Goal: Task Accomplishment & Management: Manage account settings

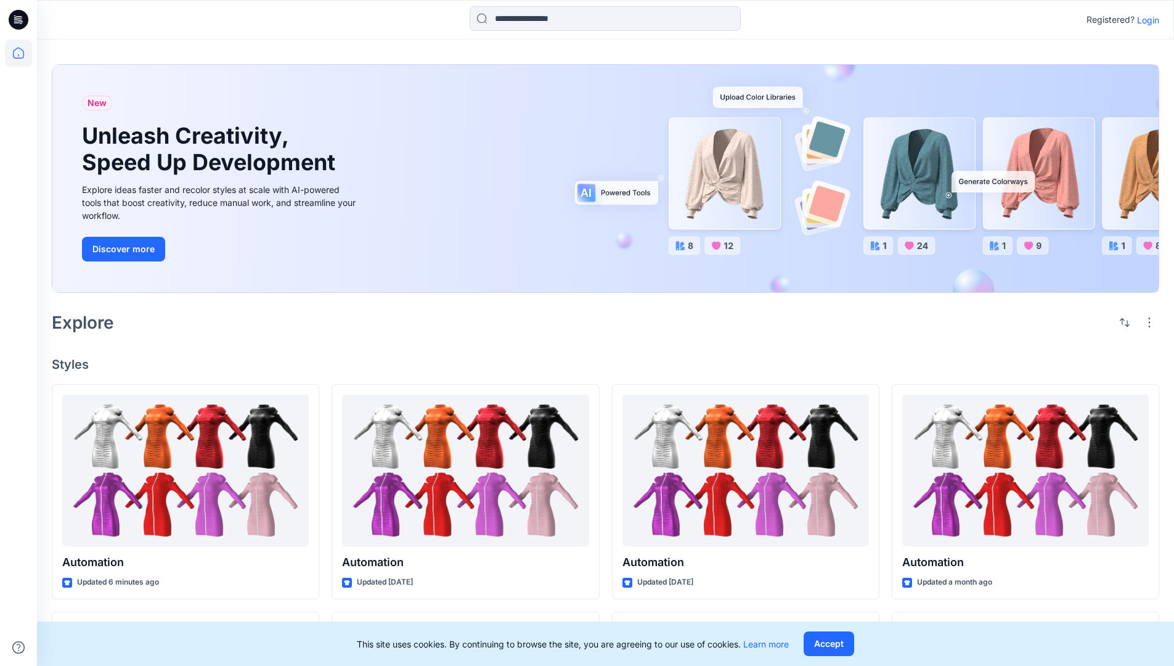
click at [1145, 20] on p "Login" at bounding box center [1148, 20] width 22 height 13
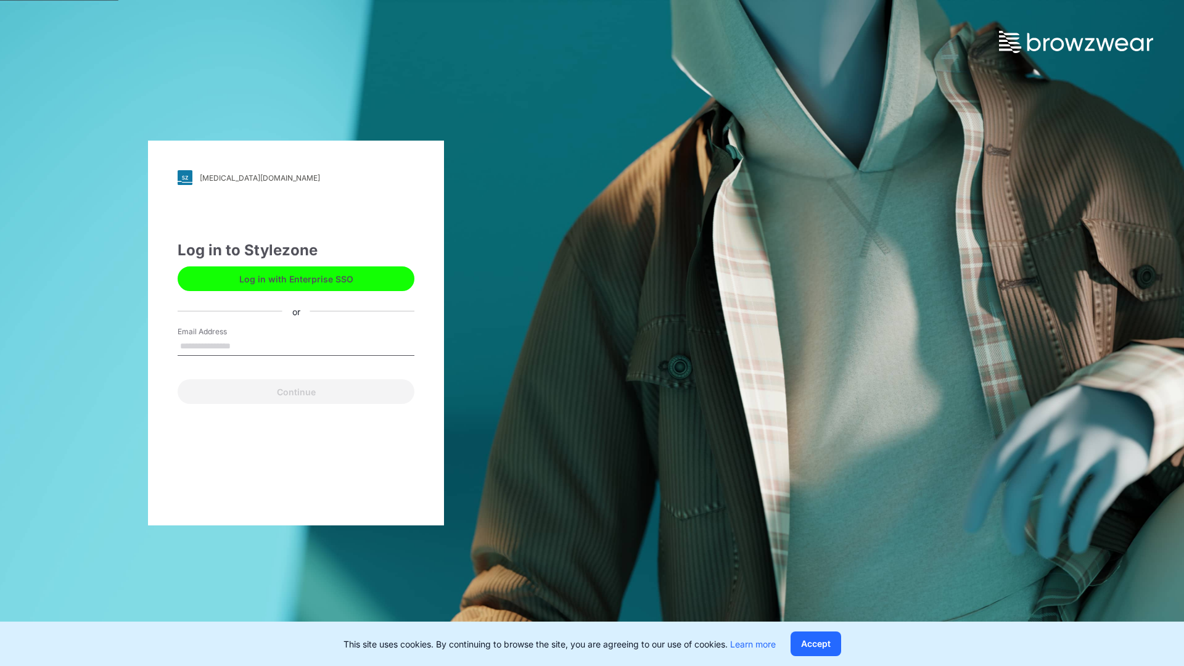
click at [244, 345] on input "Email Address" at bounding box center [296, 346] width 237 height 18
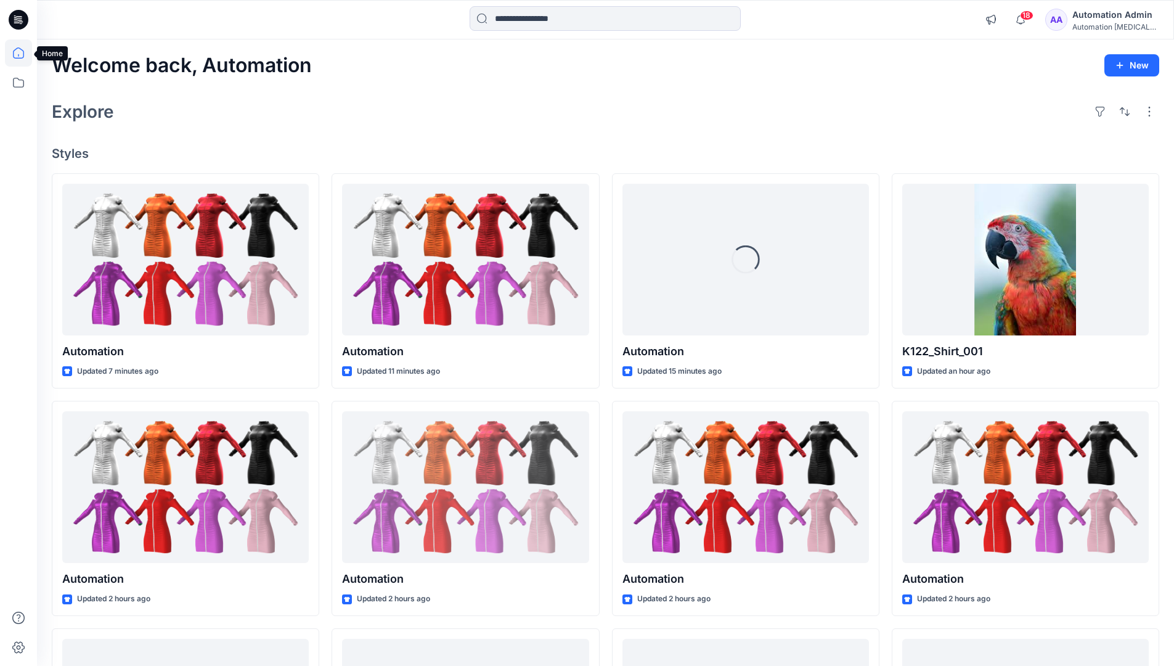
click at [23, 53] on icon at bounding box center [18, 52] width 11 height 11
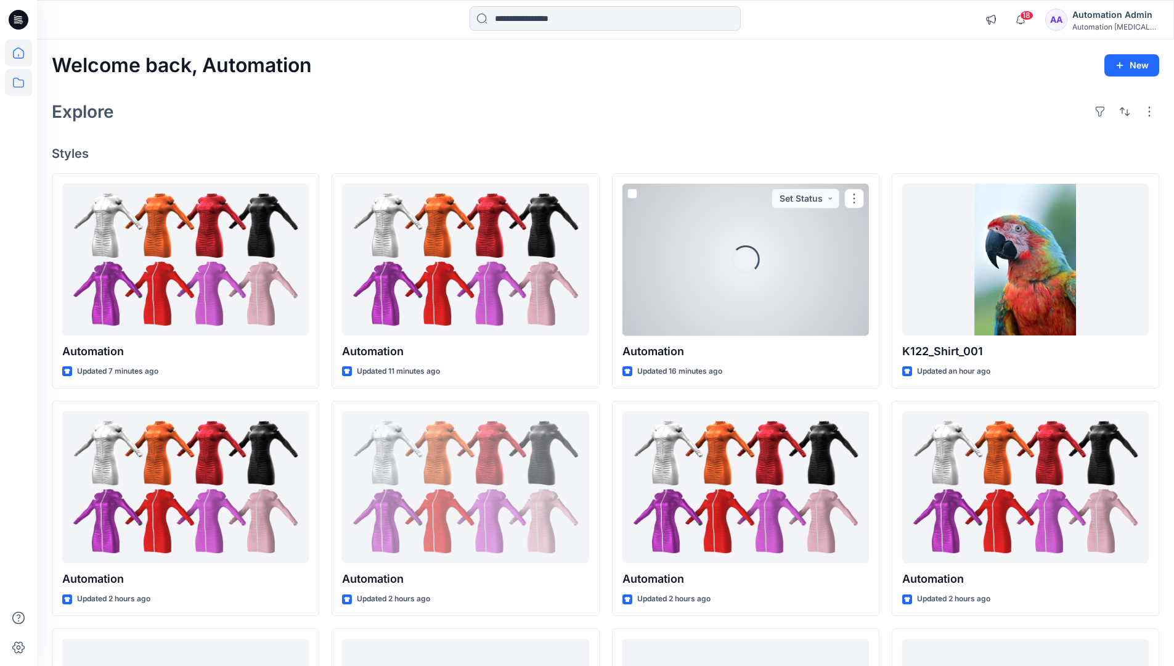
click at [20, 81] on icon at bounding box center [18, 82] width 27 height 27
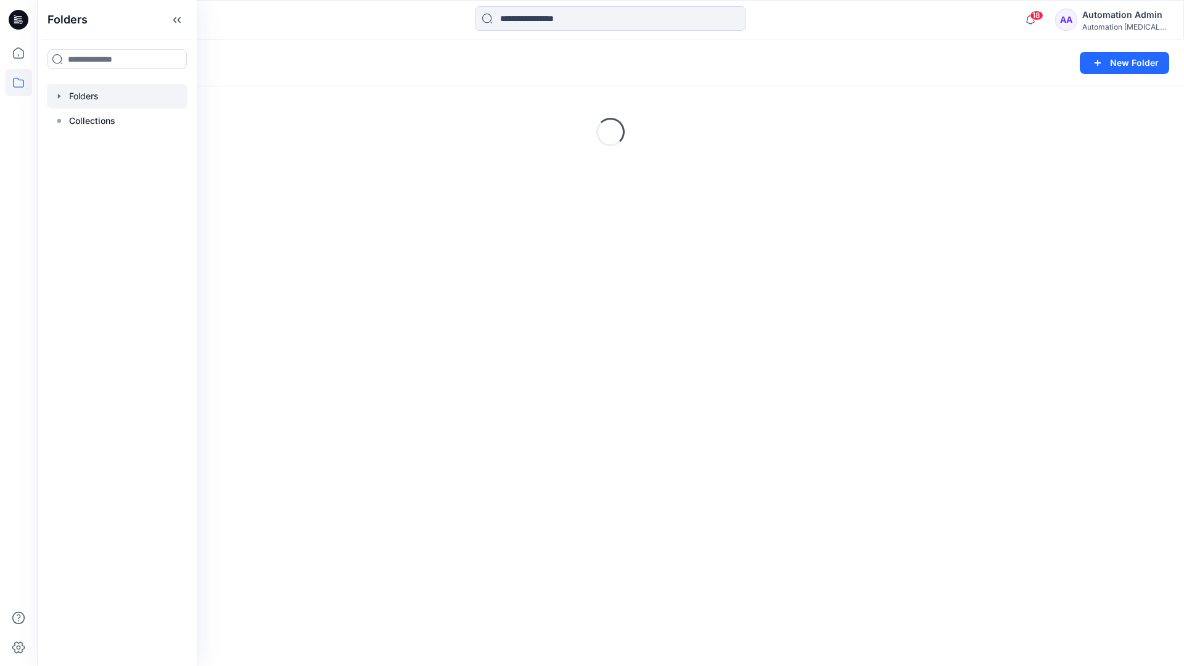
click at [442, 377] on div "Folders New Folder Loading..." at bounding box center [610, 352] width 1147 height 626
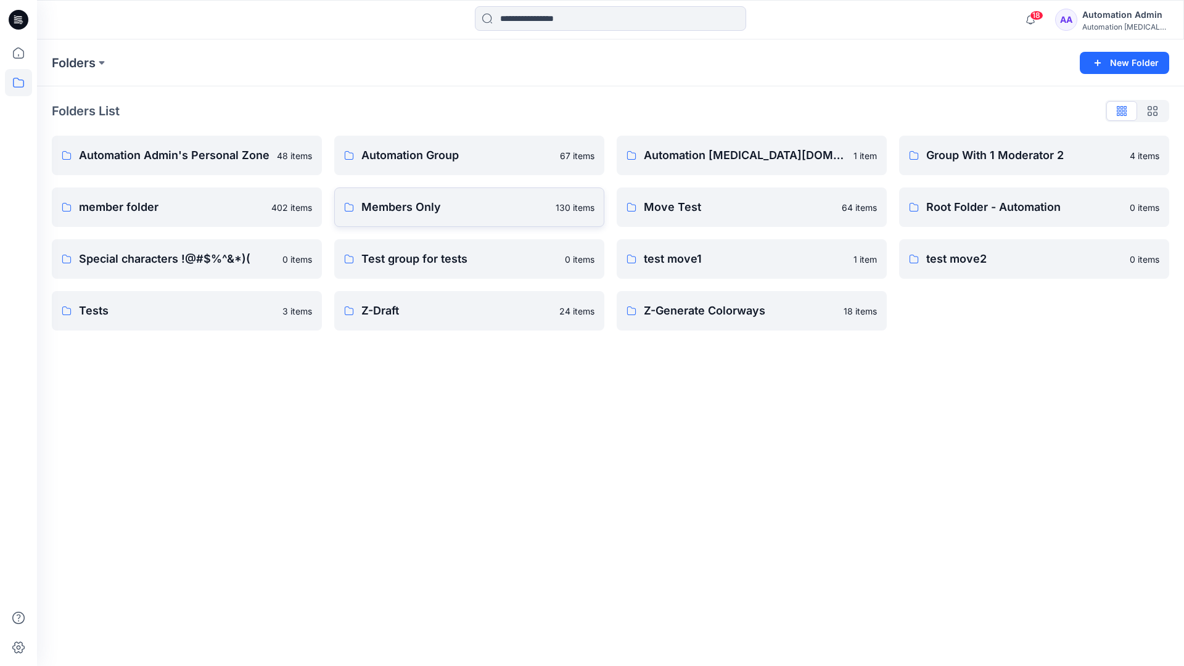
click at [466, 220] on link "Members Only 130 items" at bounding box center [469, 206] width 270 height 39
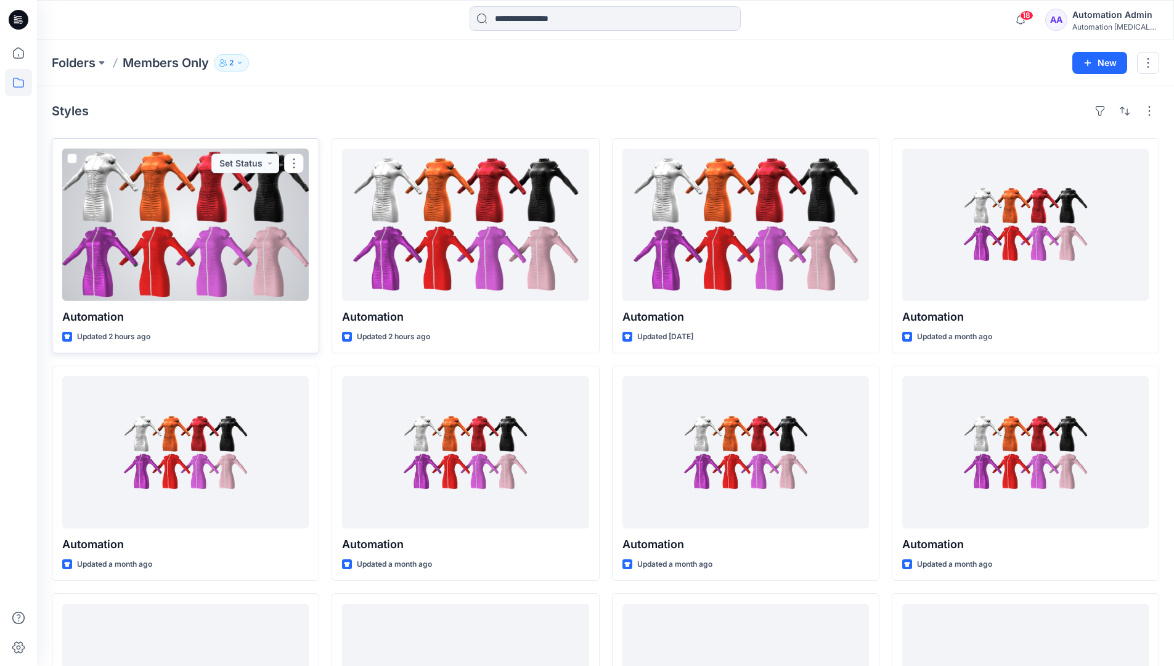
click at [73, 160] on span at bounding box center [72, 159] width 10 height 10
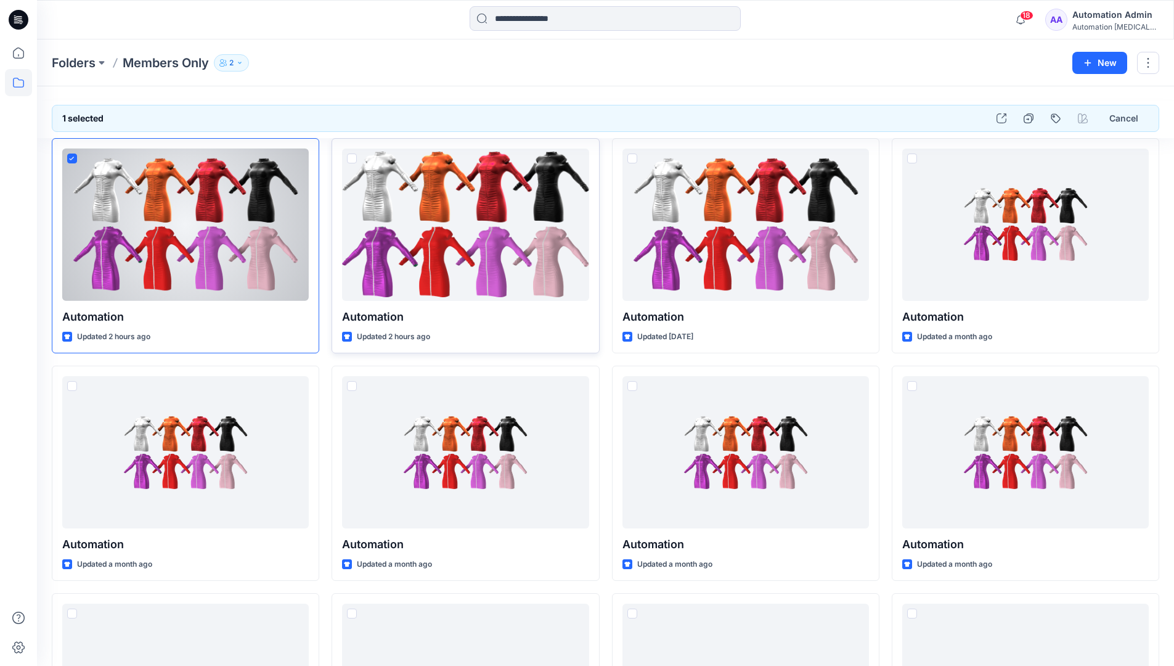
click at [350, 160] on span at bounding box center [352, 159] width 10 height 10
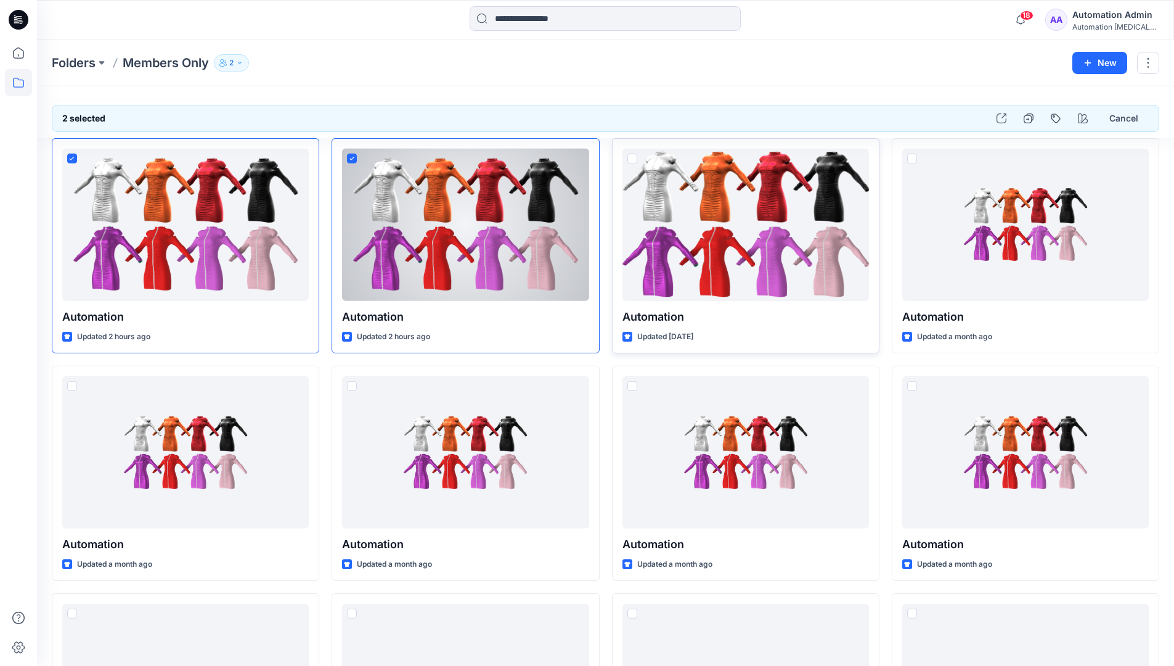
click at [633, 162] on span at bounding box center [633, 159] width 10 height 10
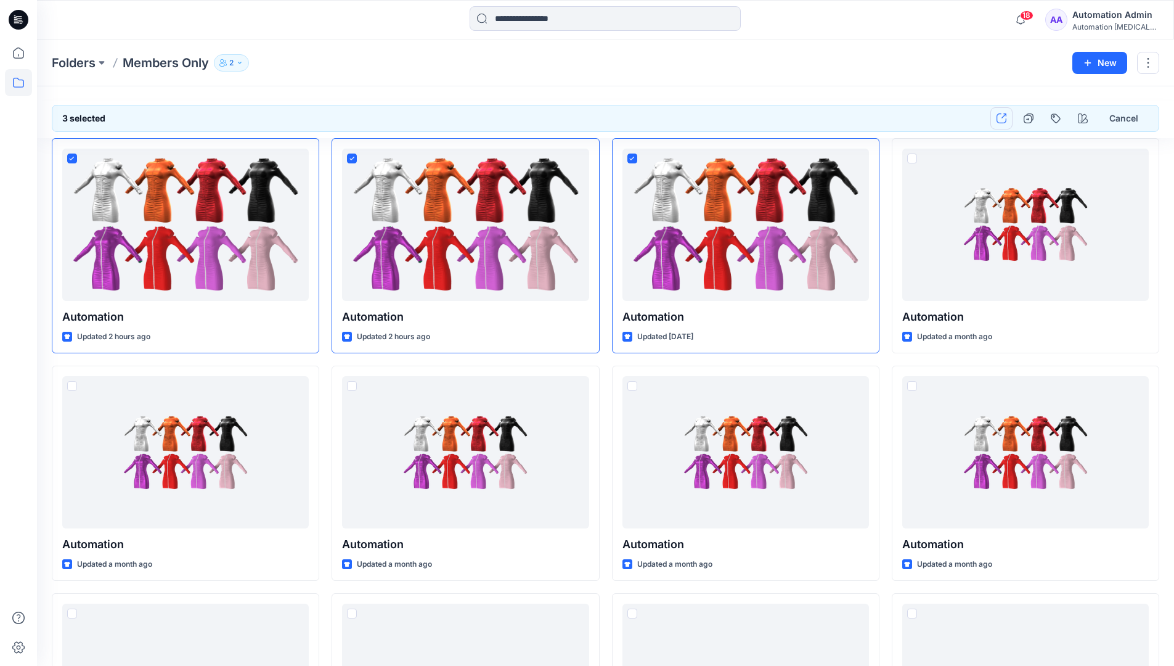
click at [1002, 118] on icon "button" at bounding box center [1002, 118] width 10 height 10
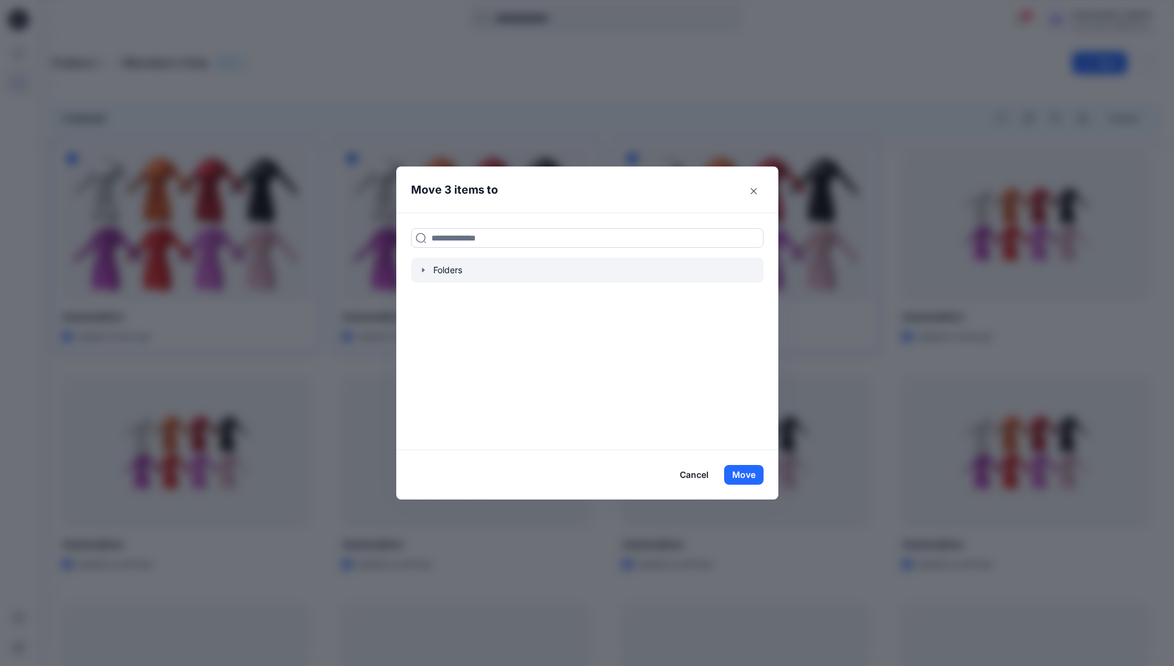
click at [428, 270] on icon "button" at bounding box center [424, 270] width 10 height 10
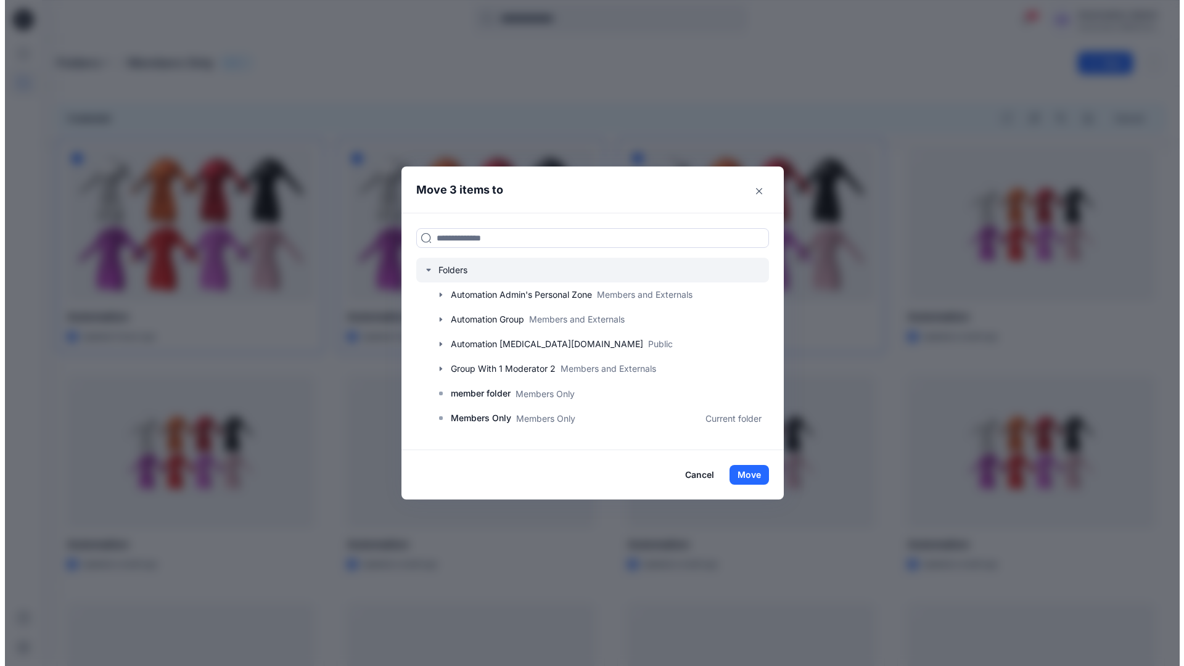
scroll to position [218, 0]
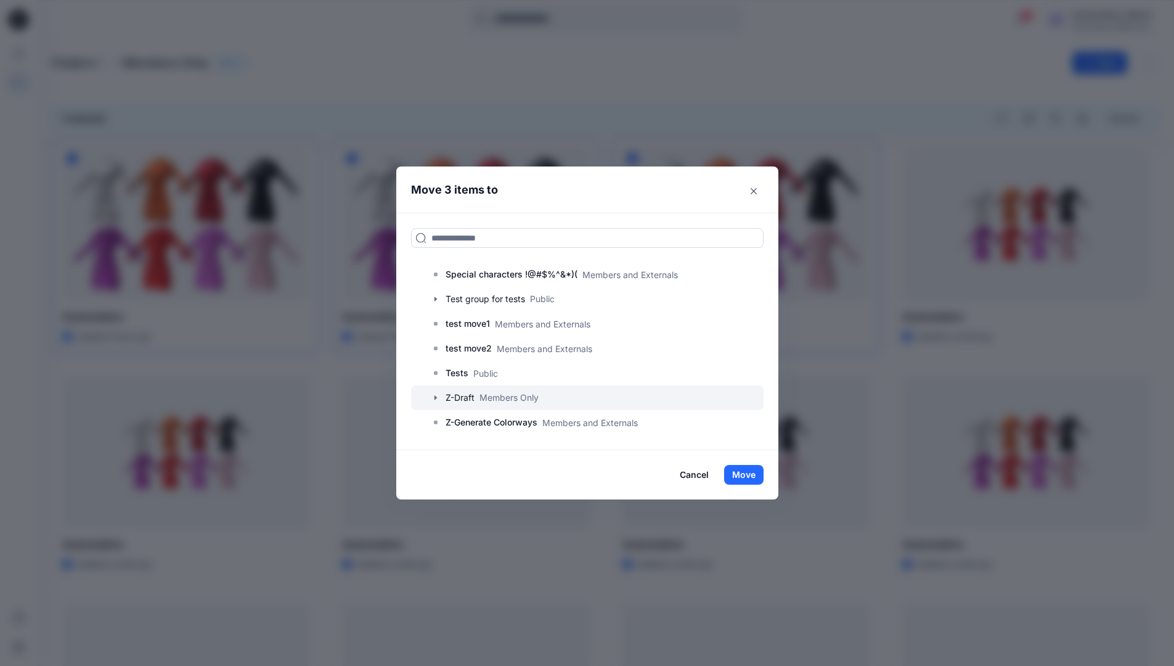
click at [438, 398] on icon "button" at bounding box center [436, 398] width 10 height 10
click at [488, 424] on p "A-Draft" at bounding box center [473, 422] width 30 height 15
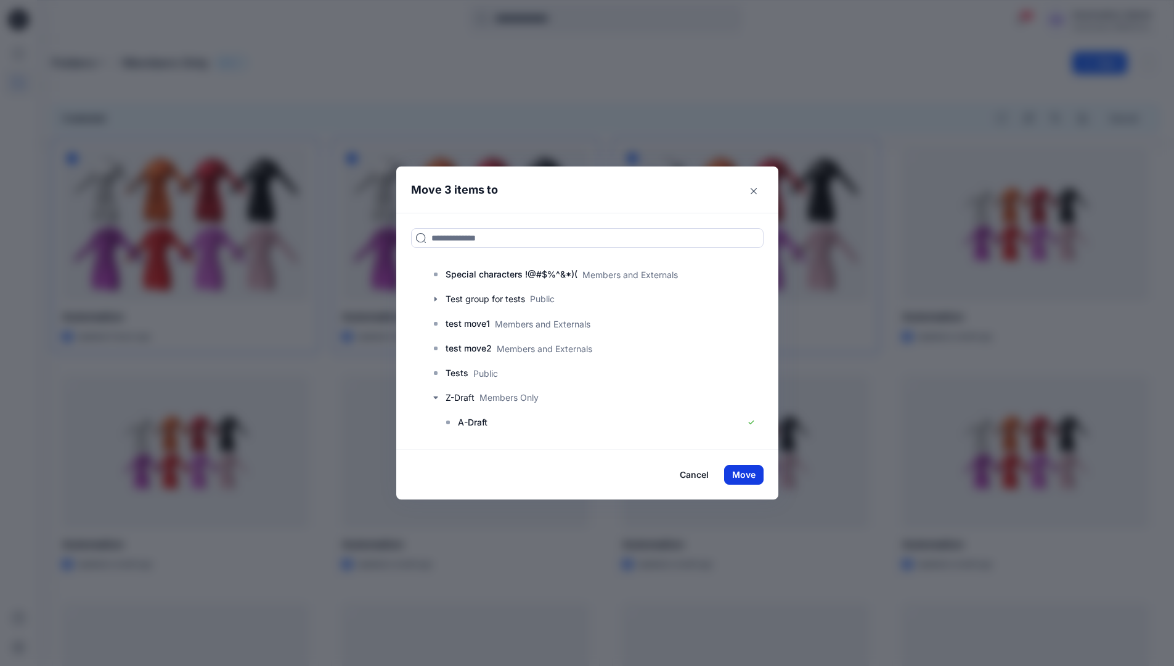
click at [756, 473] on button "Move" at bounding box center [743, 475] width 39 height 20
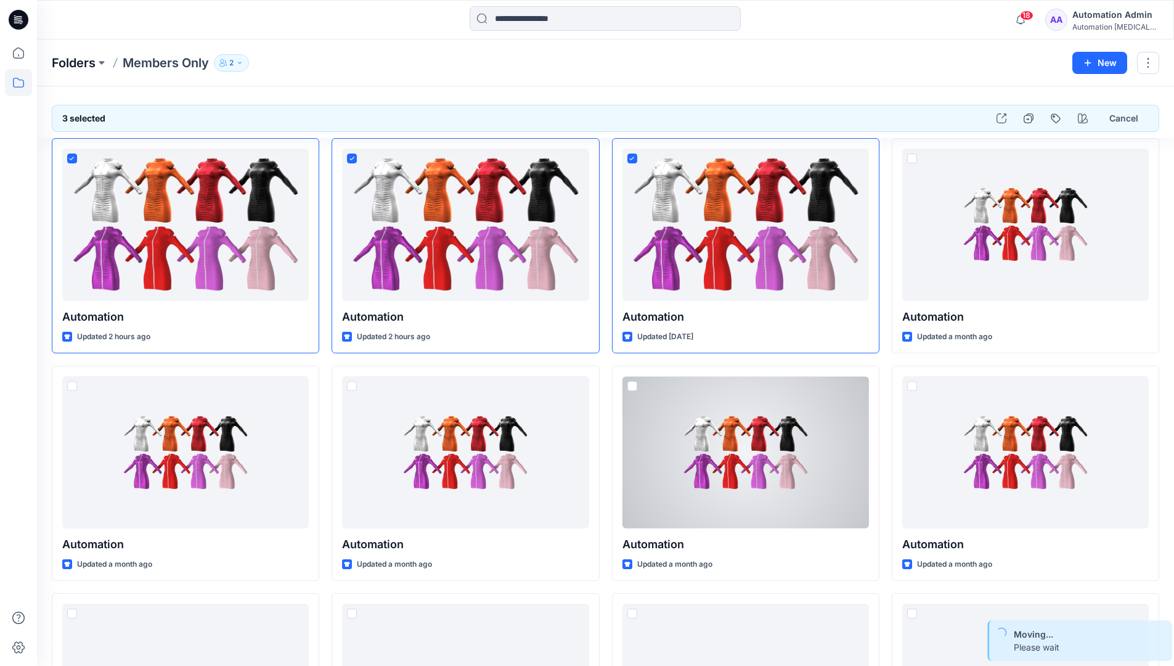
click at [65, 64] on p "Folders" at bounding box center [74, 62] width 44 height 17
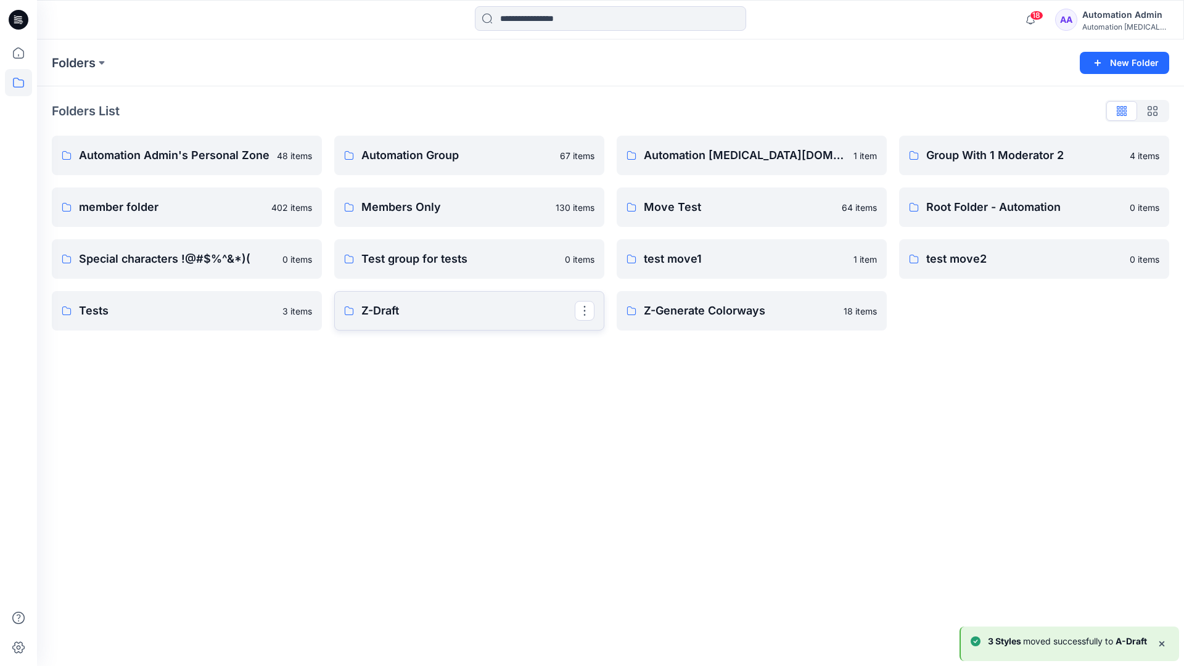
click at [494, 321] on link "Z-Draft" at bounding box center [469, 310] width 270 height 39
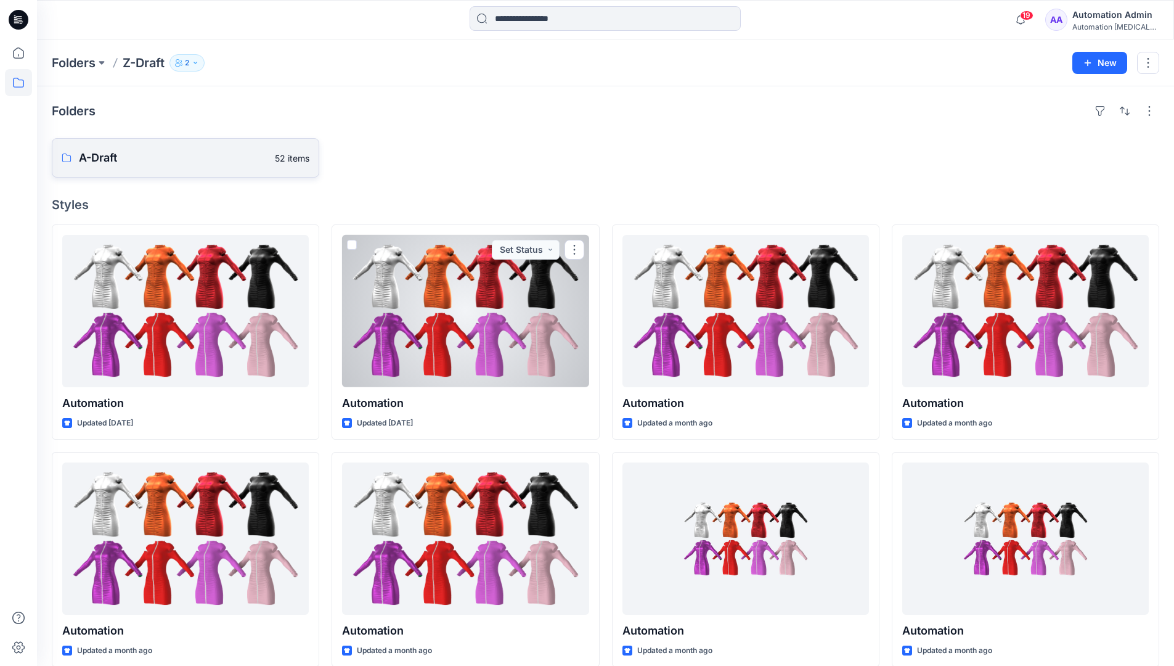
click at [135, 162] on p "A-Draft" at bounding box center [173, 157] width 189 height 17
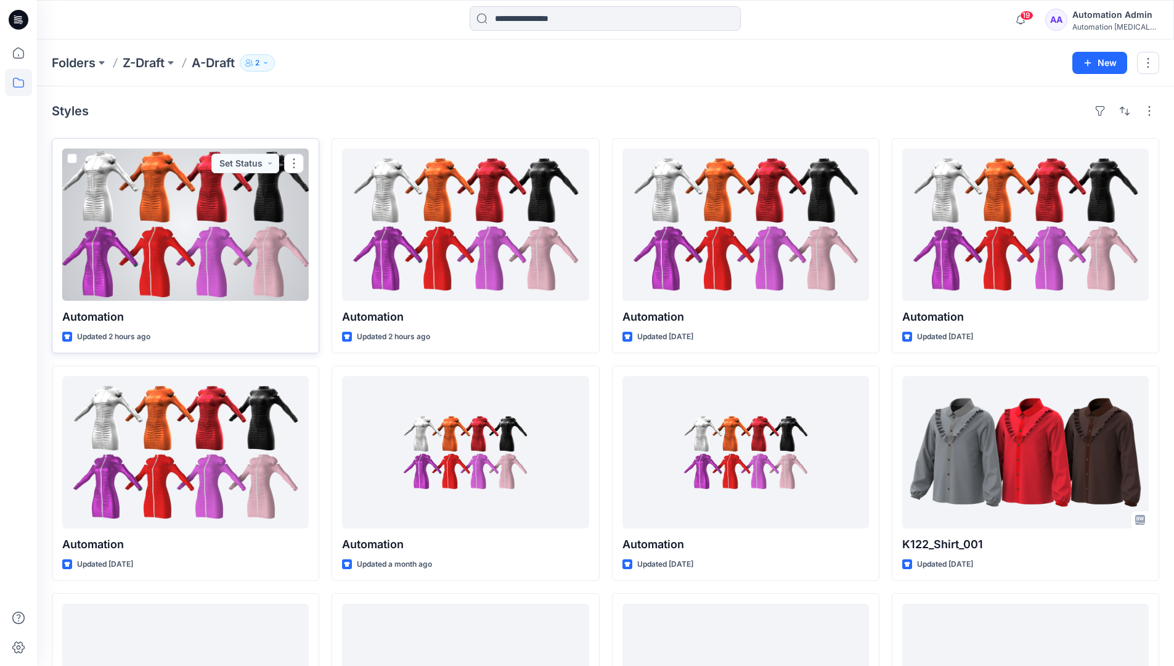
click at [72, 162] on span at bounding box center [72, 159] width 10 height 10
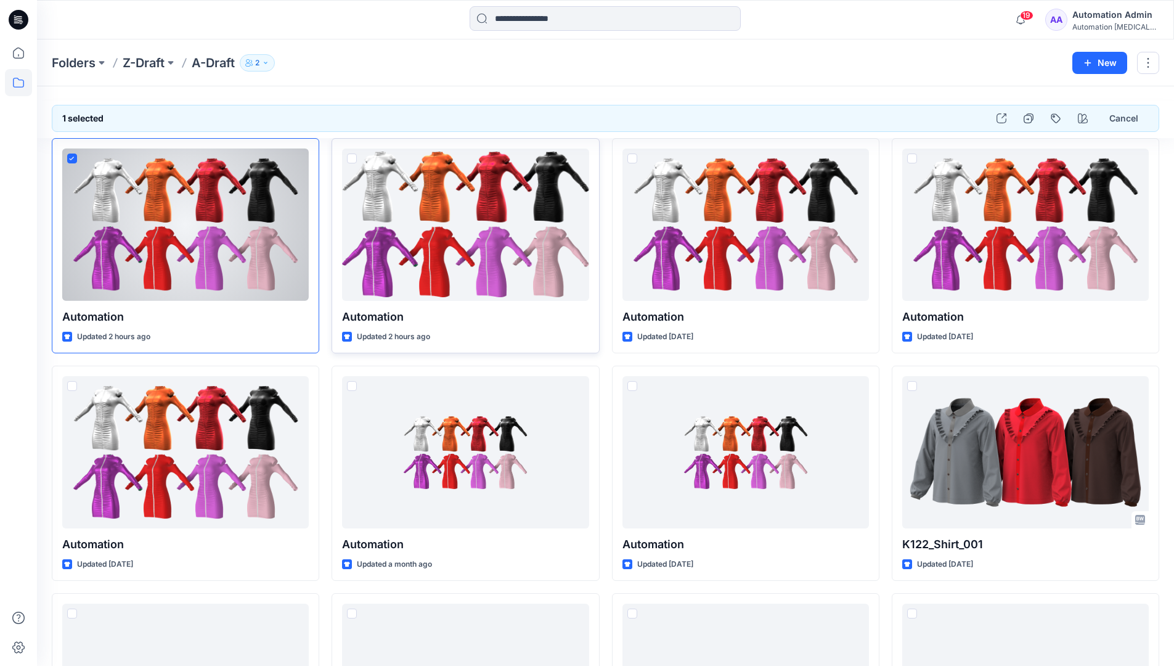
click at [351, 161] on span at bounding box center [352, 159] width 10 height 10
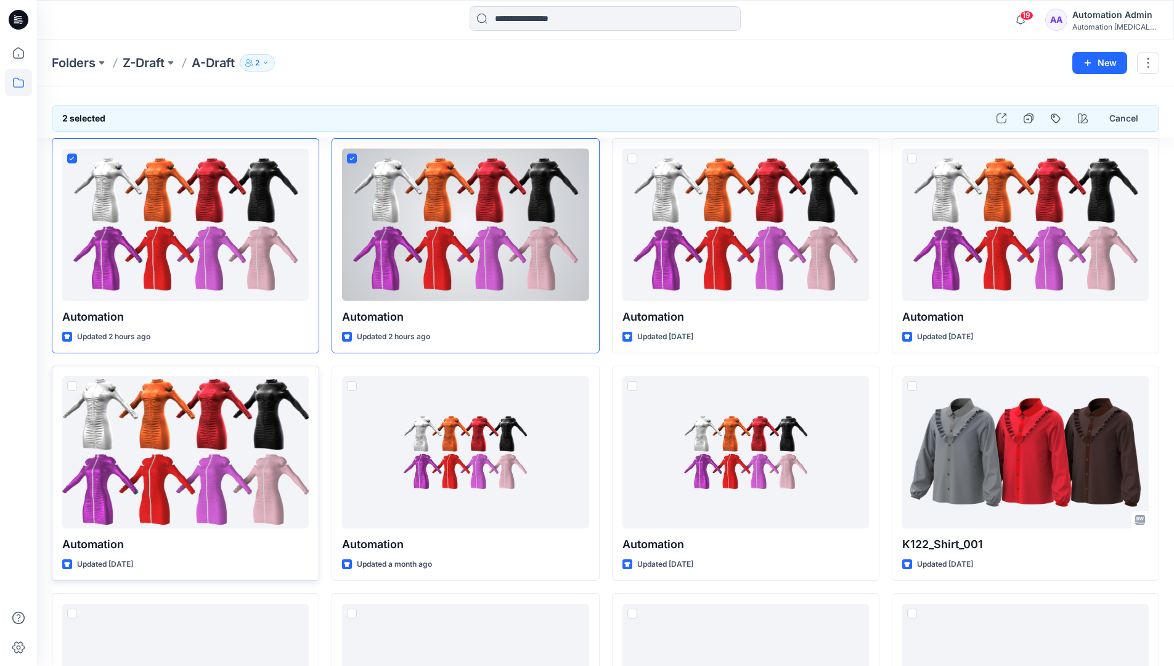
click at [73, 388] on span at bounding box center [72, 386] width 10 height 10
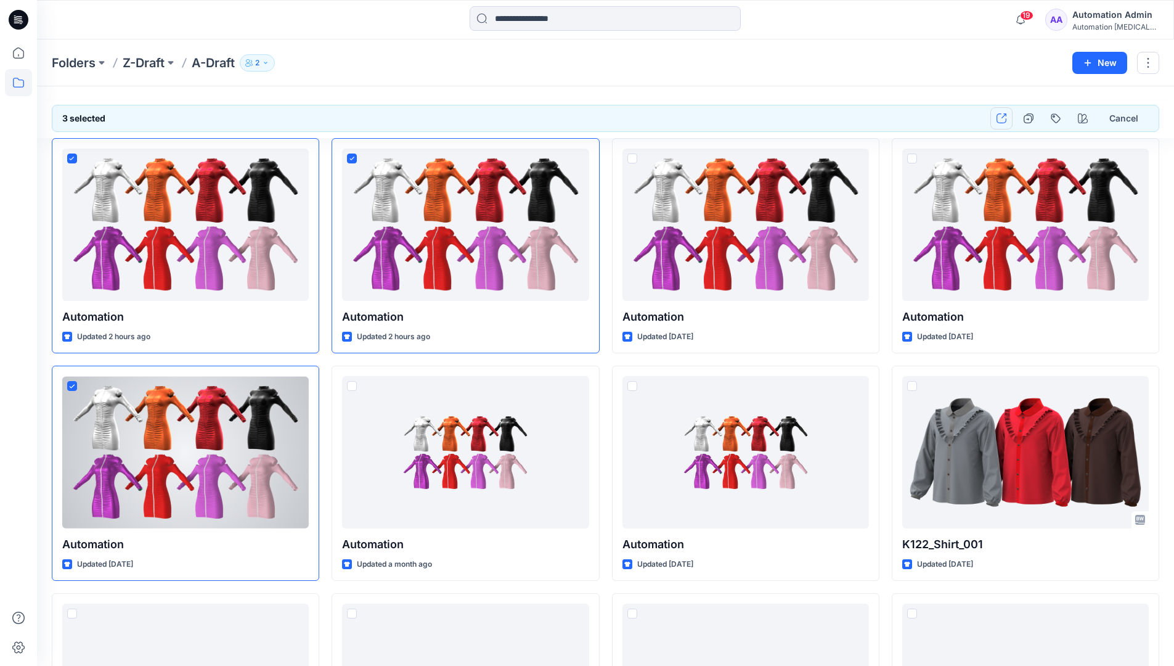
click at [1005, 123] on button "button" at bounding box center [1002, 118] width 22 height 22
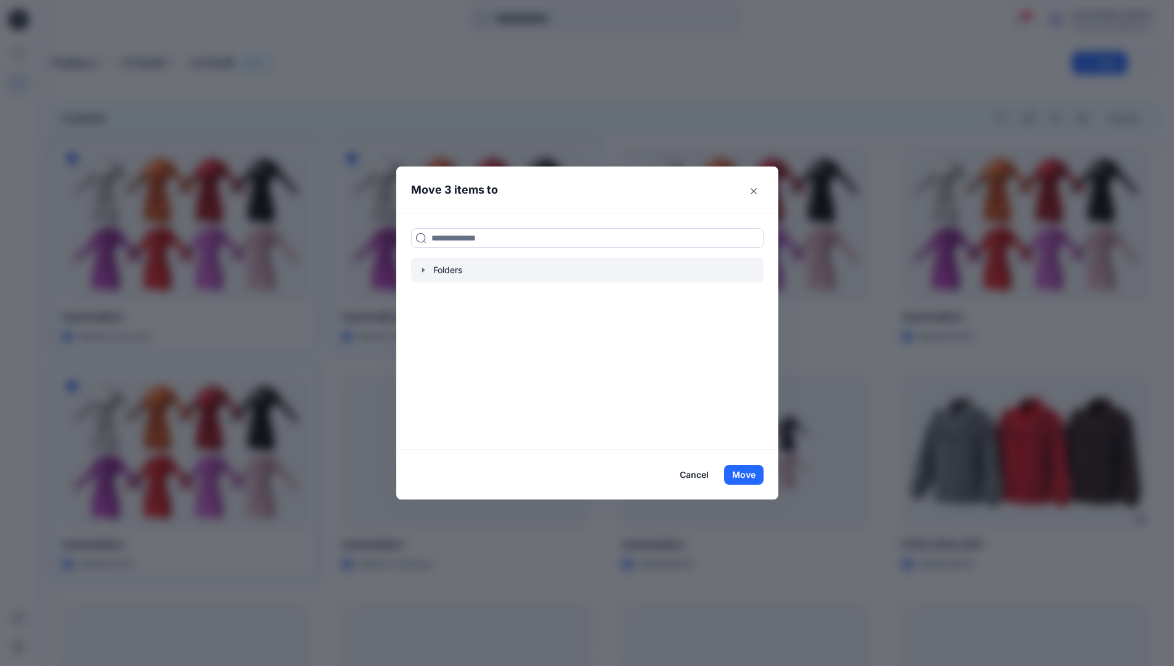
click at [424, 270] on icon "button" at bounding box center [423, 270] width 2 height 4
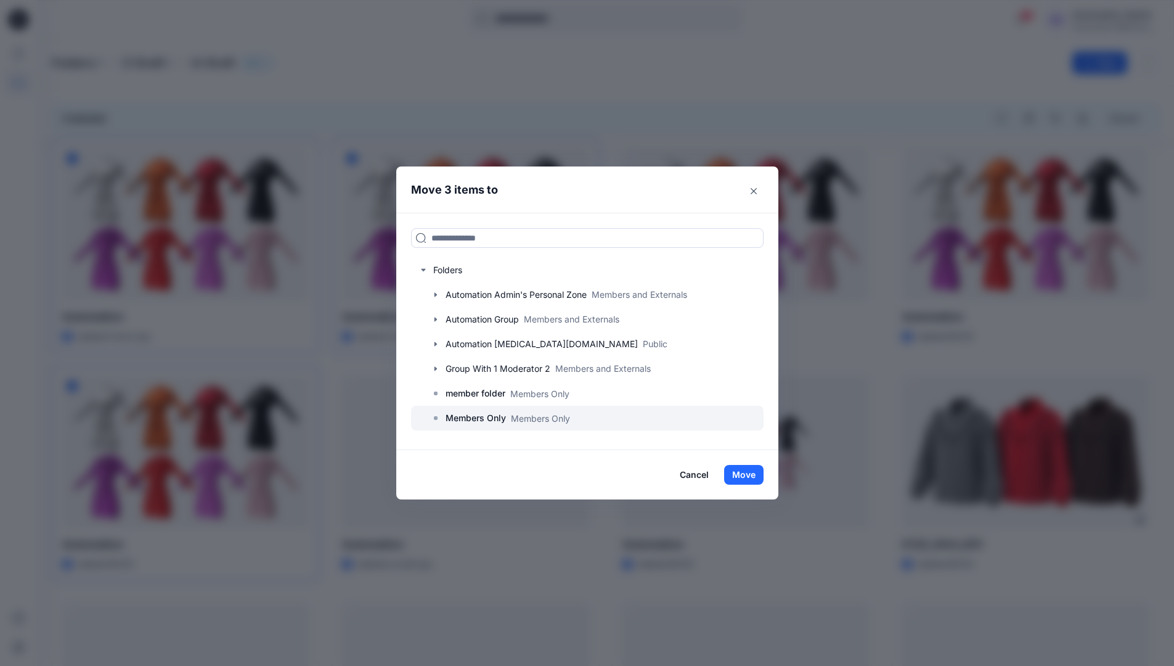
click at [483, 416] on p "Members Only" at bounding box center [476, 418] width 60 height 15
click at [749, 475] on button "Move" at bounding box center [743, 475] width 39 height 20
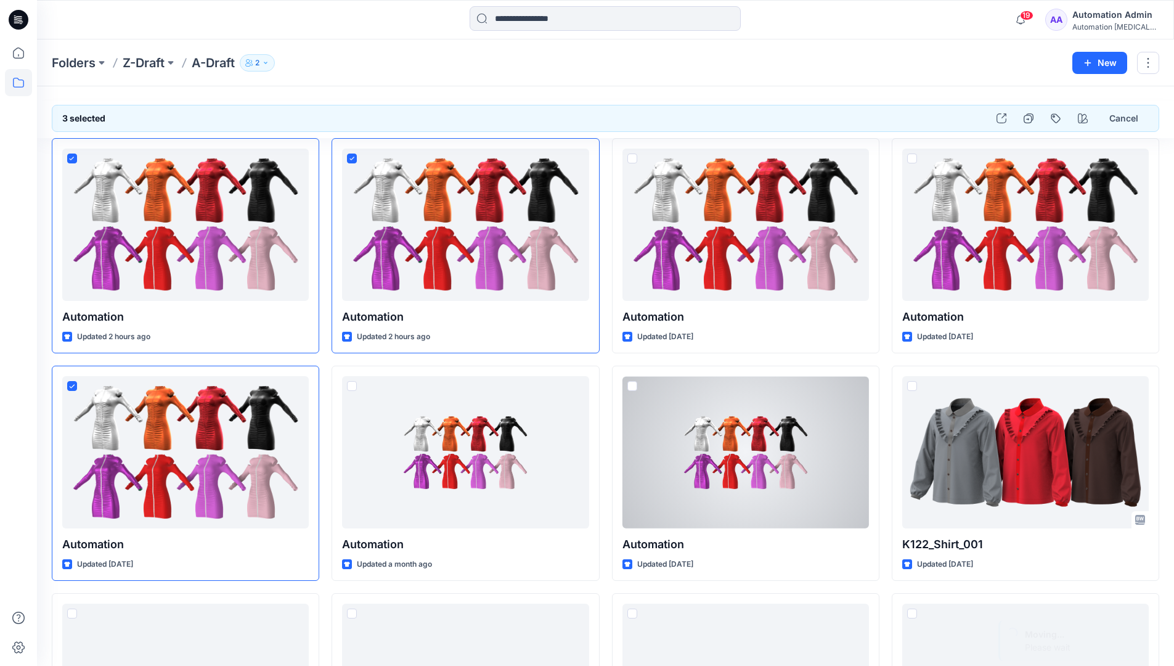
click at [1096, 22] on div "Automation Admin" at bounding box center [1116, 14] width 86 height 15
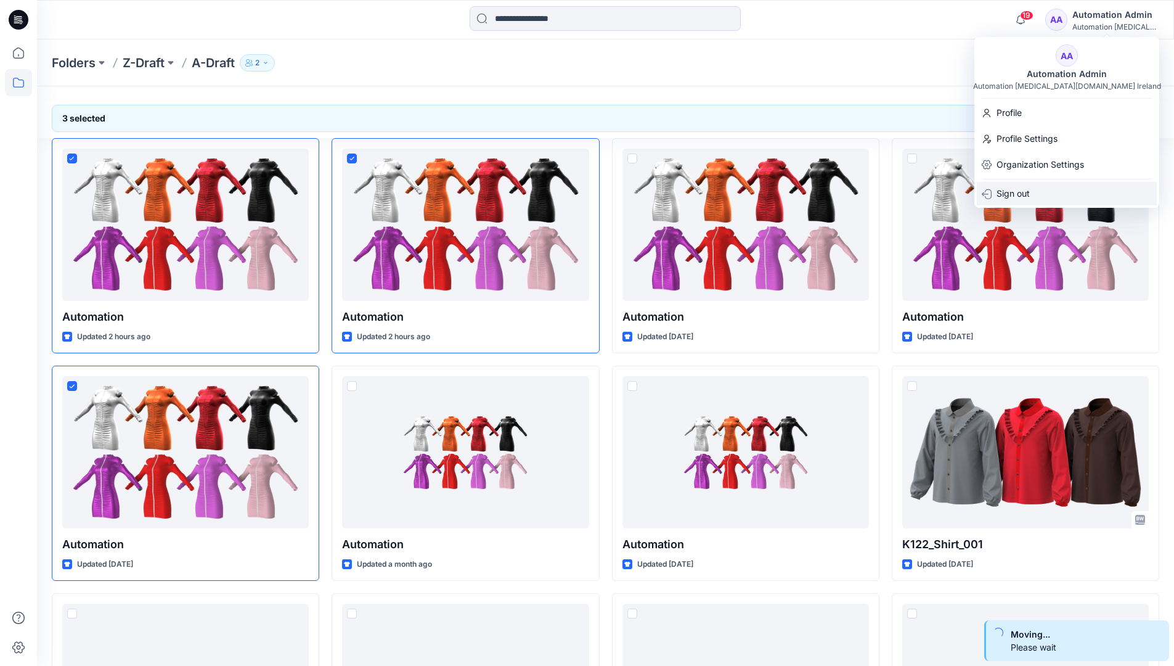
click at [1033, 187] on div "Sign out" at bounding box center [1067, 193] width 180 height 23
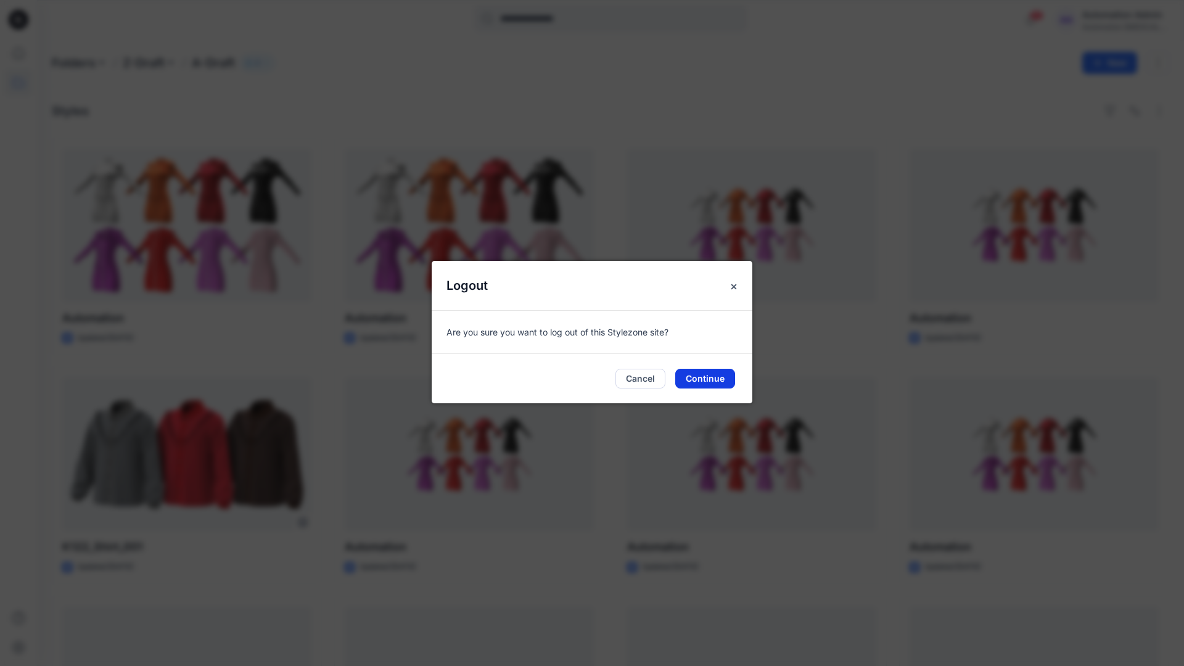
click at [696, 374] on button "Continue" at bounding box center [705, 379] width 60 height 20
